Goal: Information Seeking & Learning: Understand process/instructions

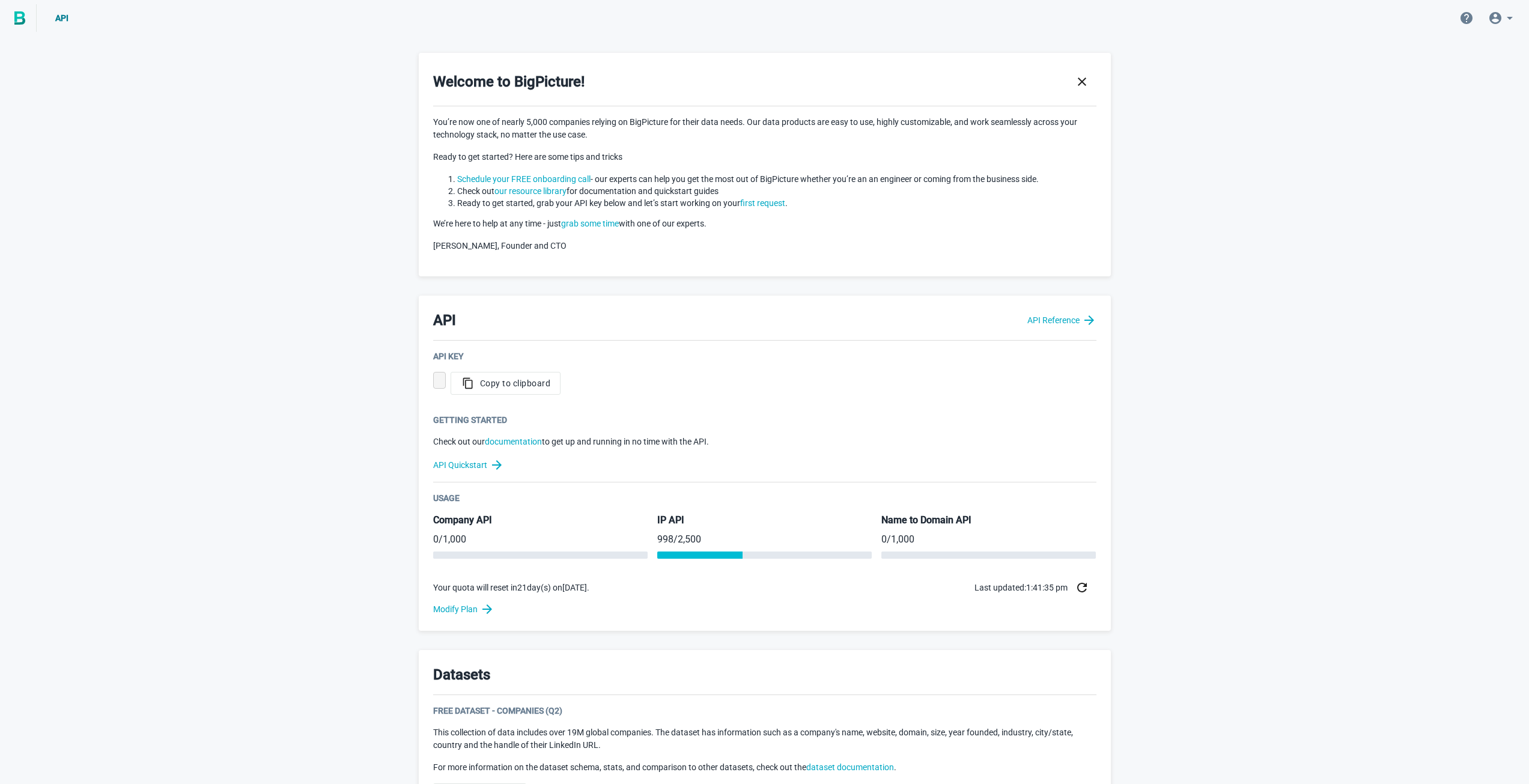
scroll to position [360, 0]
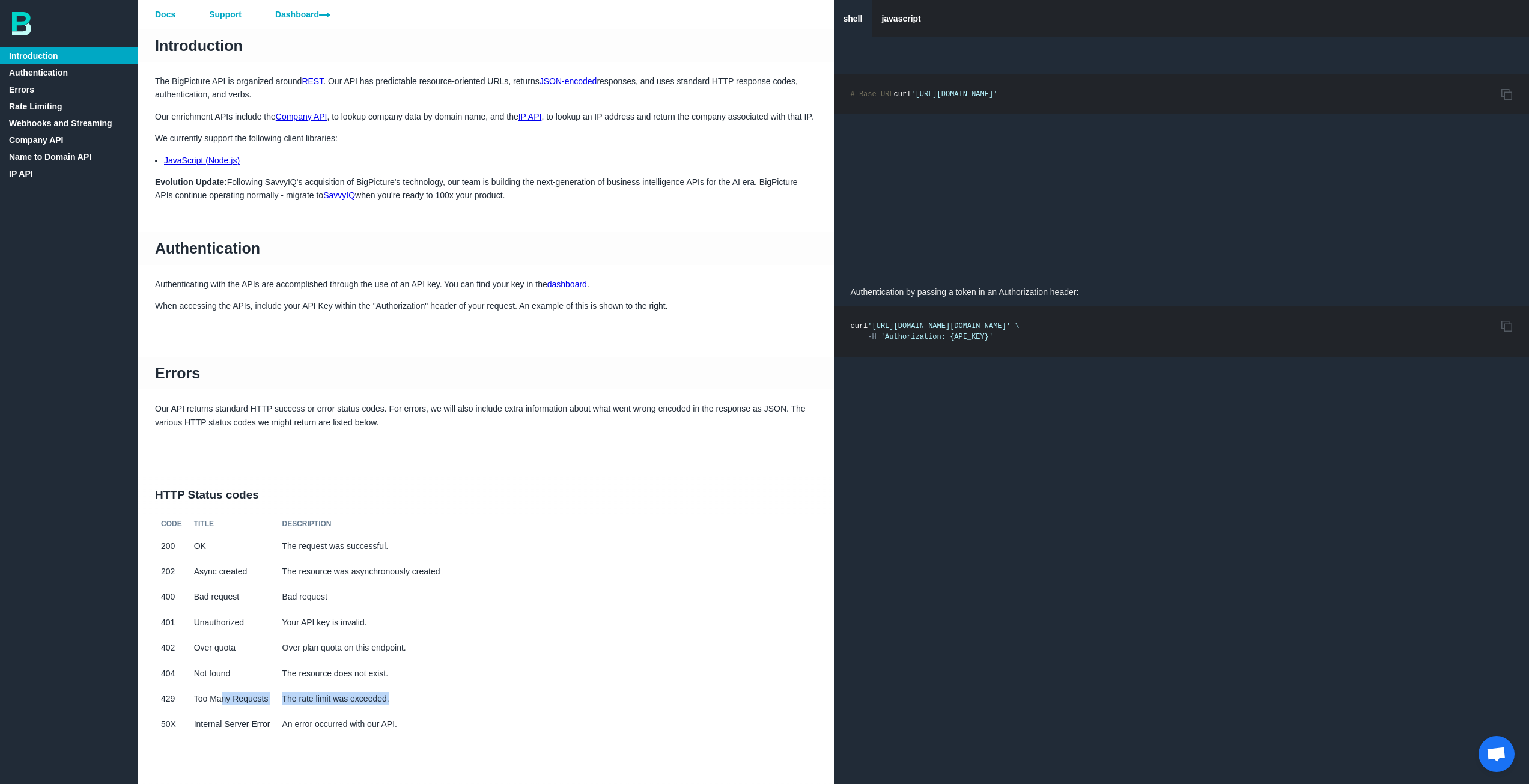
drag, startPoint x: 221, startPoint y: 709, endPoint x: 536, endPoint y: 582, distance: 339.6
click at [416, 710] on tr "429 Too Many Requests The rate limit was exceeded." at bounding box center [300, 698] width 291 height 25
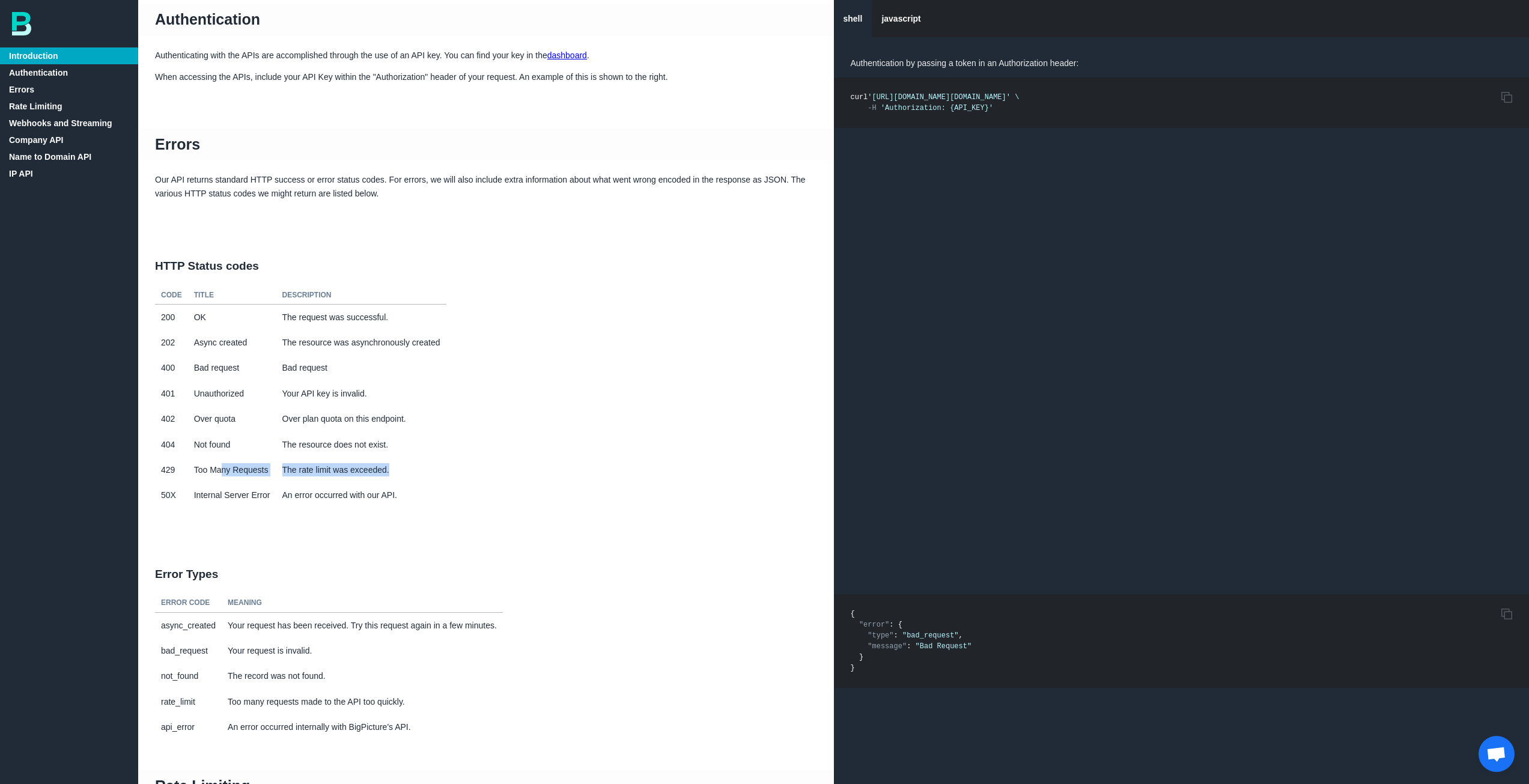
scroll to position [240, 0]
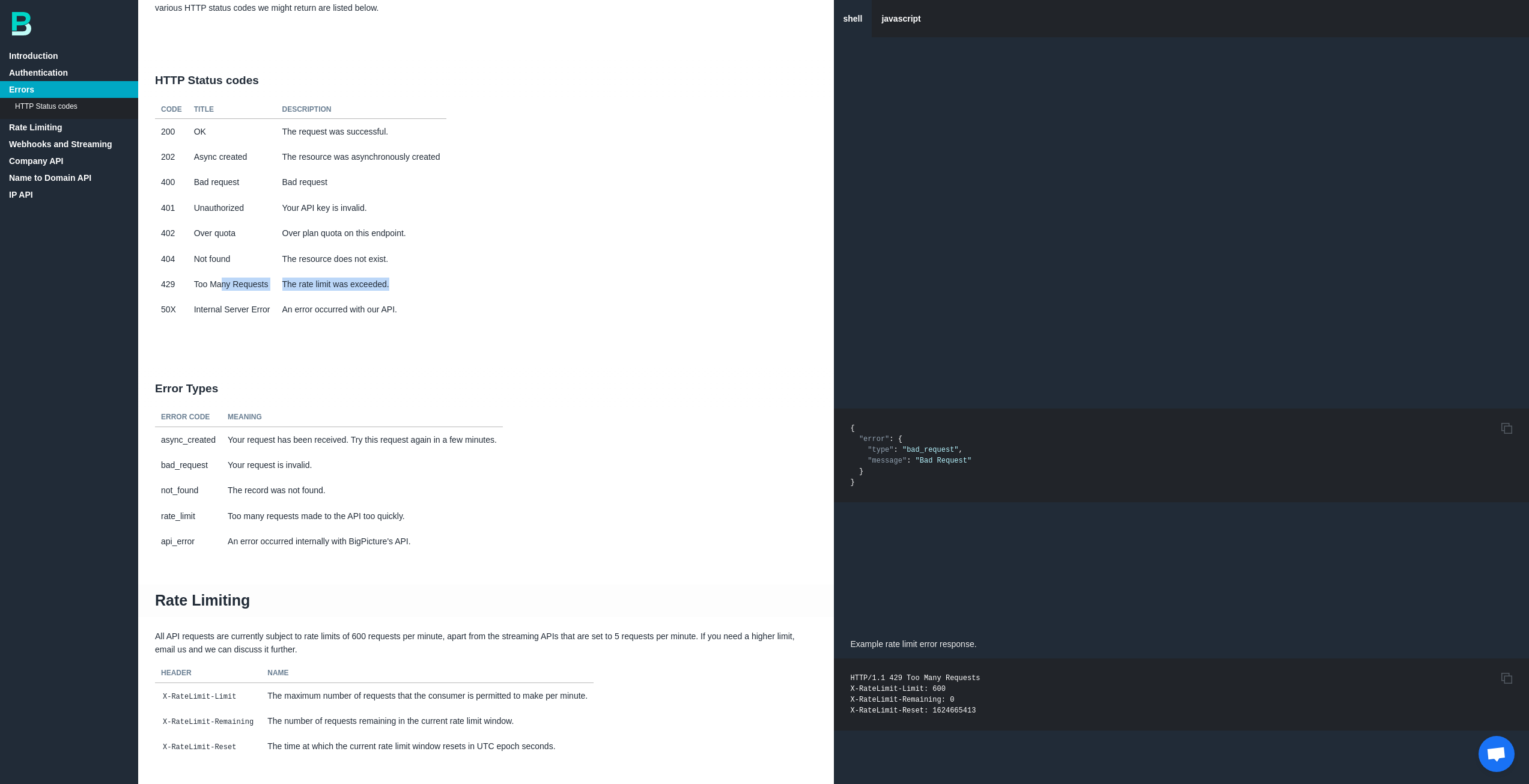
scroll to position [541, 0]
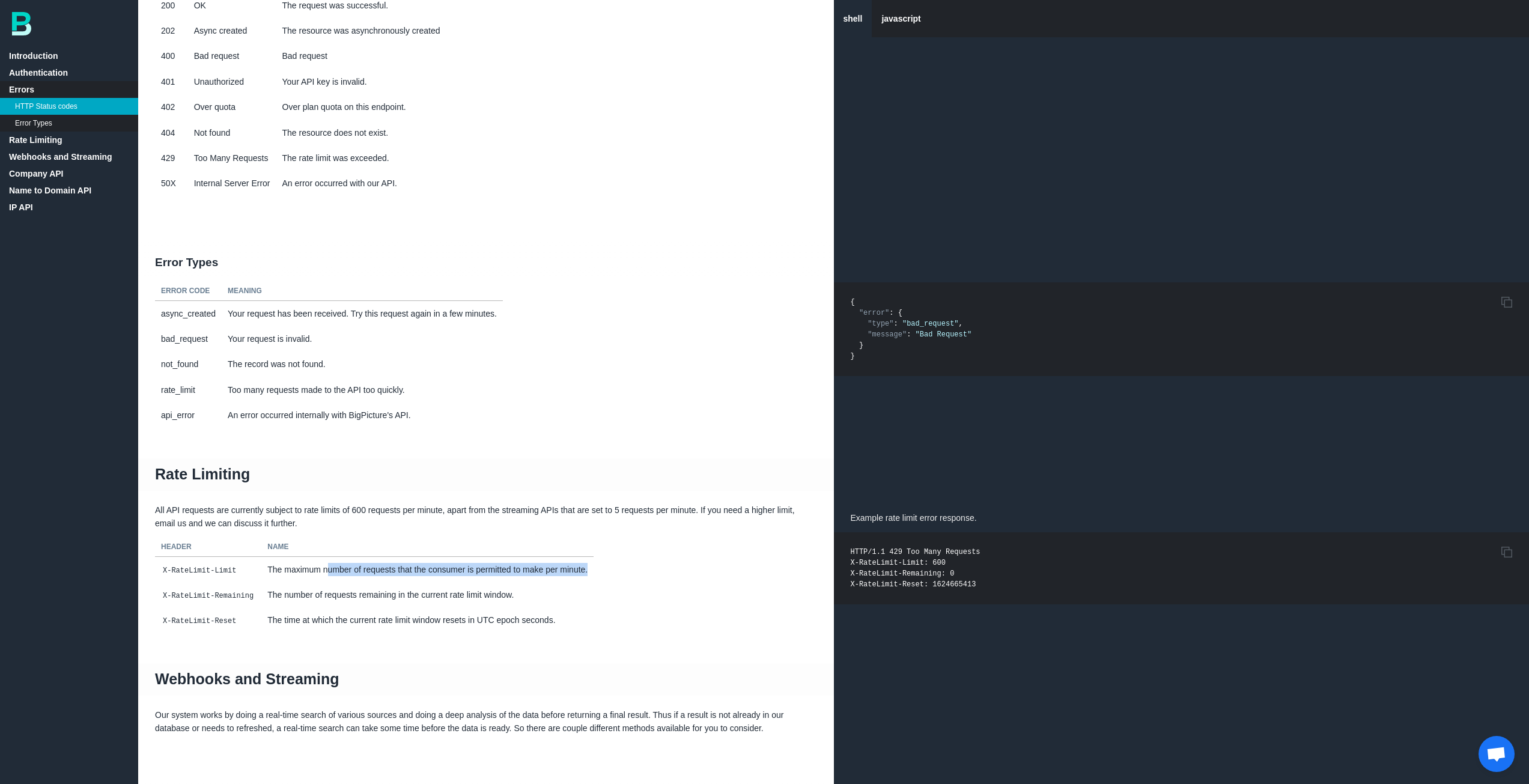
drag, startPoint x: 322, startPoint y: 583, endPoint x: 596, endPoint y: 584, distance: 274.0
click at [596, 584] on table "Header Name X-RateLimit-Limit The maximum number of requests that the consumer …" at bounding box center [486, 586] width 696 height 94
drag, startPoint x: 170, startPoint y: 521, endPoint x: 468, endPoint y: 519, distance: 298.0
click at [433, 519] on p "All API requests are currently subject to rate limits of 600 requests per minut…" at bounding box center [486, 517] width 696 height 27
click at [253, 522] on p "All API requests are currently subject to rate limits of 600 requests per minut…" at bounding box center [486, 517] width 696 height 27
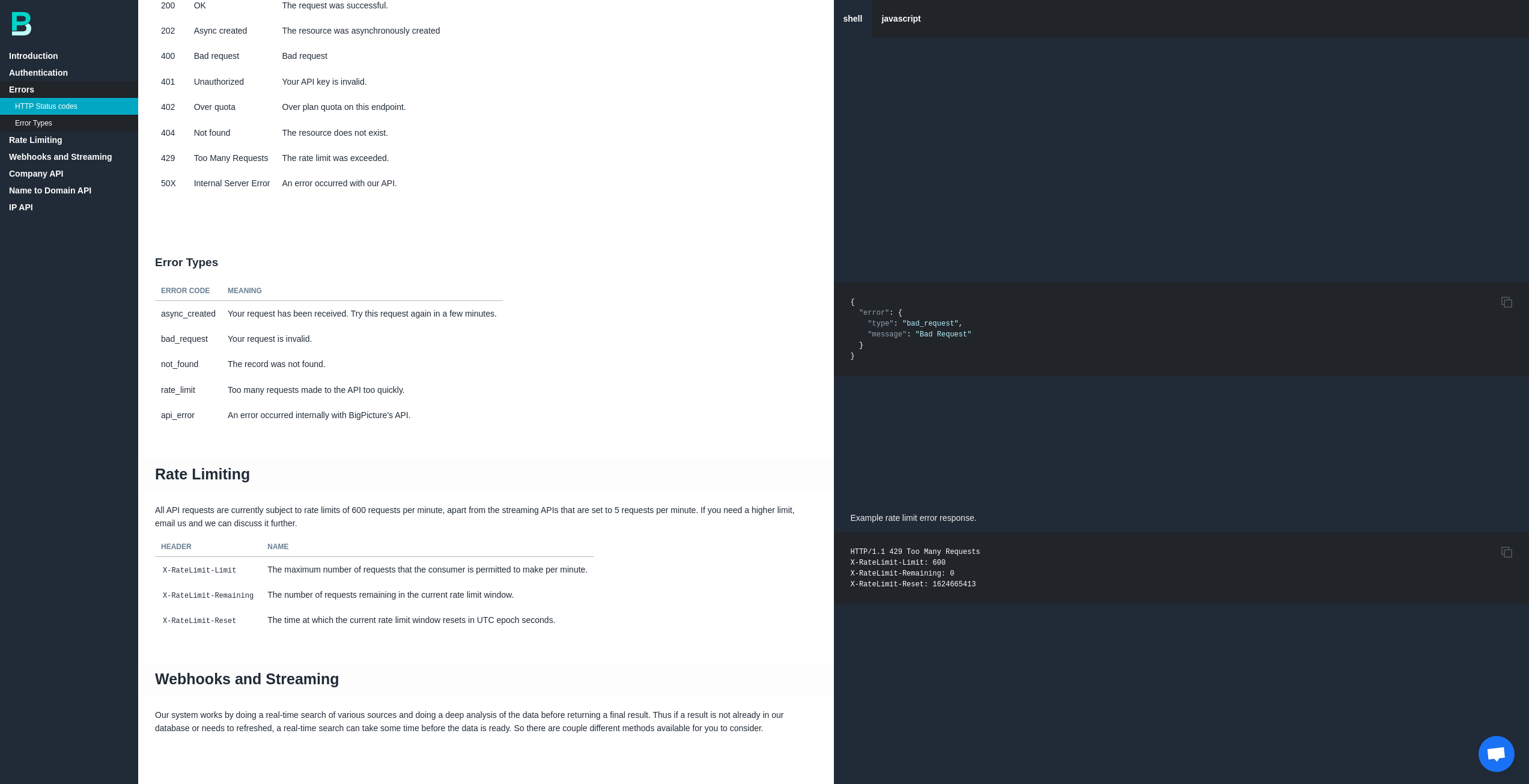
click at [156, 484] on h1 "Rate Limiting" at bounding box center [486, 475] width 696 height 33
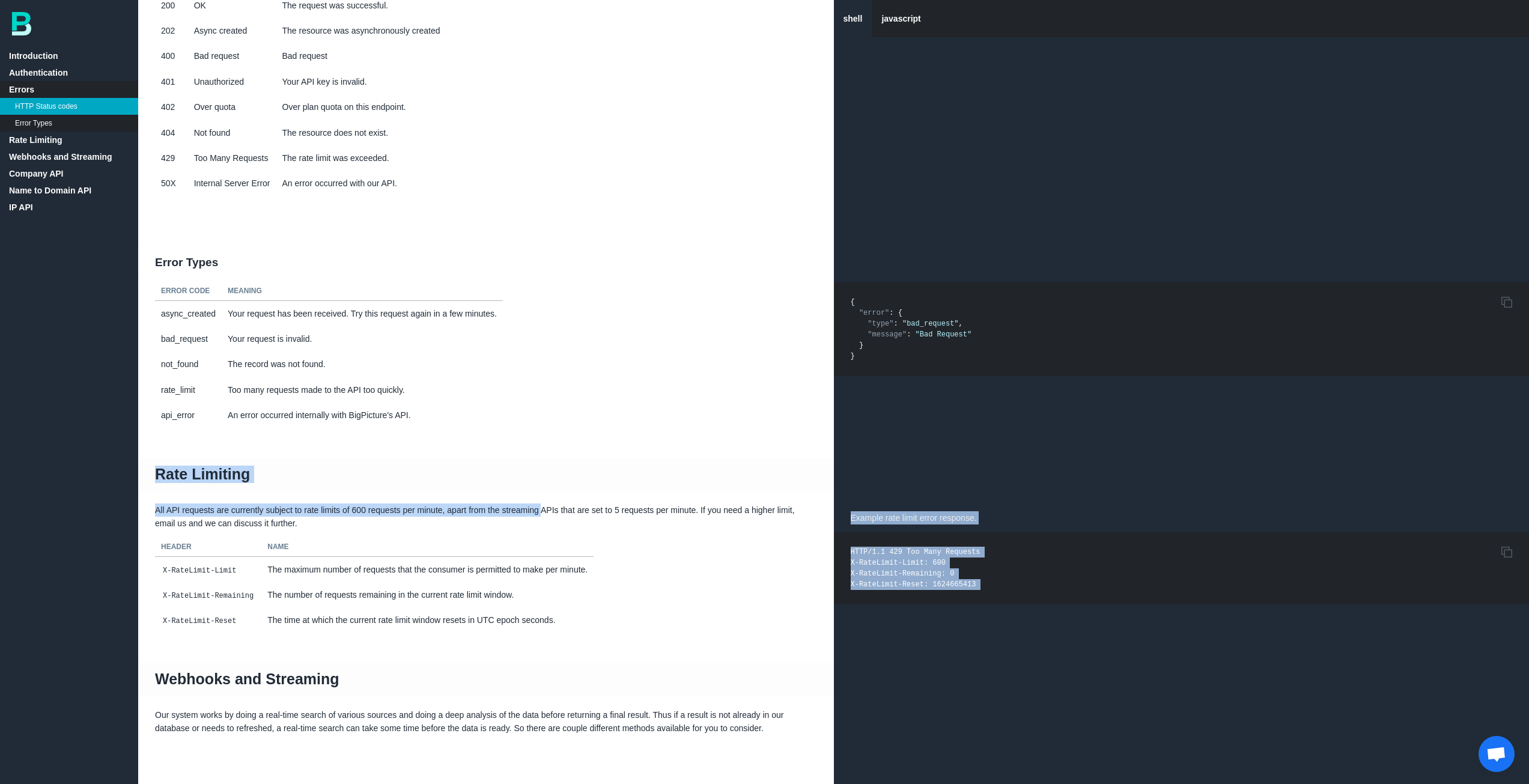
drag, startPoint x: 156, startPoint y: 484, endPoint x: 541, endPoint y: 518, distance: 386.5
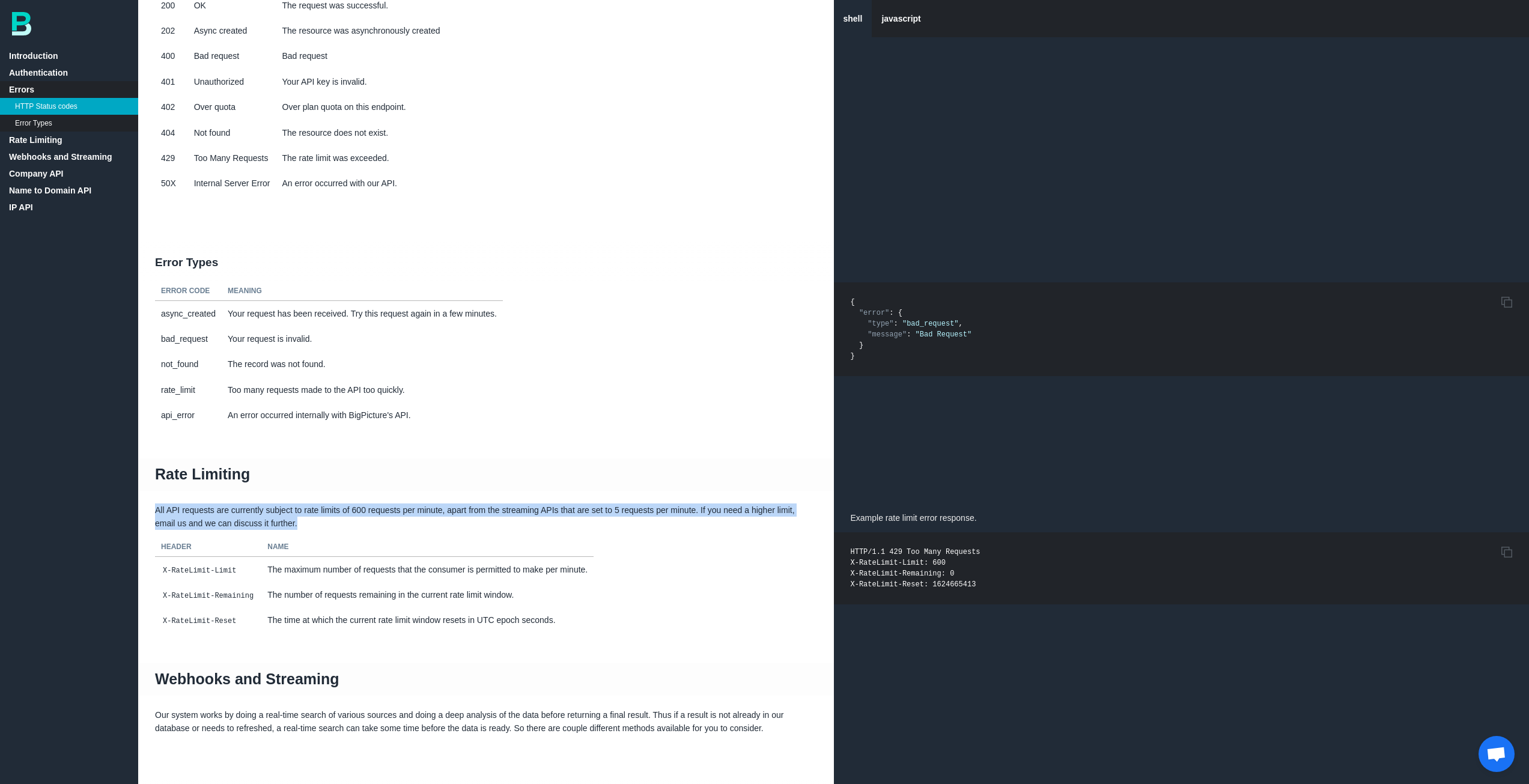
drag, startPoint x: 157, startPoint y: 522, endPoint x: 319, endPoint y: 535, distance: 162.5
click at [319, 530] on p "All API requests are currently subject to rate limits of 600 requests per minut…" at bounding box center [486, 517] width 696 height 27
copy p "All API requests are currently subject to rate limits of 600 requests per minut…"
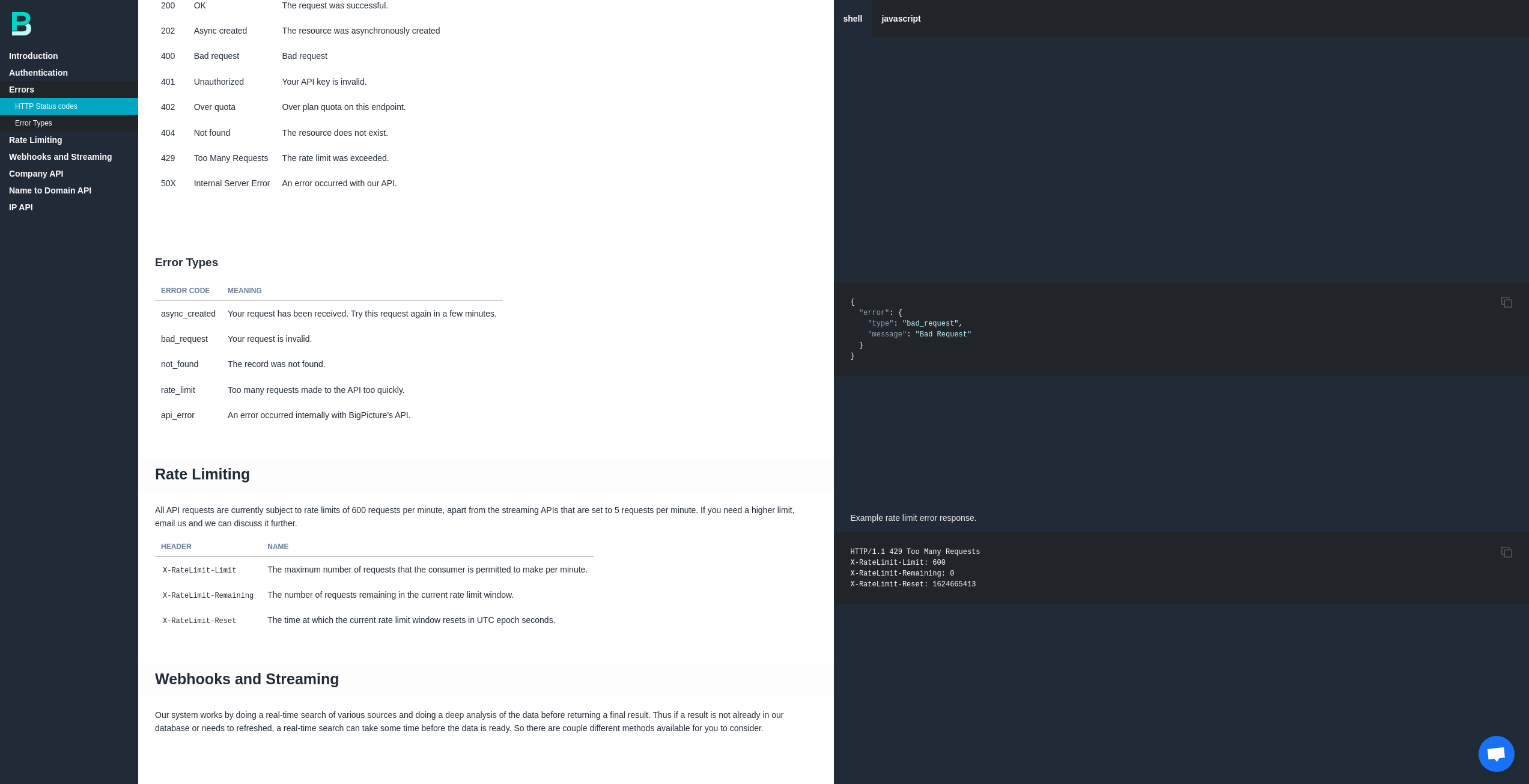
click at [852, 525] on p "Example rate limit error response." at bounding box center [1181, 518] width 696 height 29
drag, startPoint x: 852, startPoint y: 532, endPoint x: 1004, endPoint y: 604, distance: 168.2
copy div "Example rate limit error response. Copy to Clipboard HTTP/1.1 429 Too Many Requ…"
